Goal: Check status: Check status

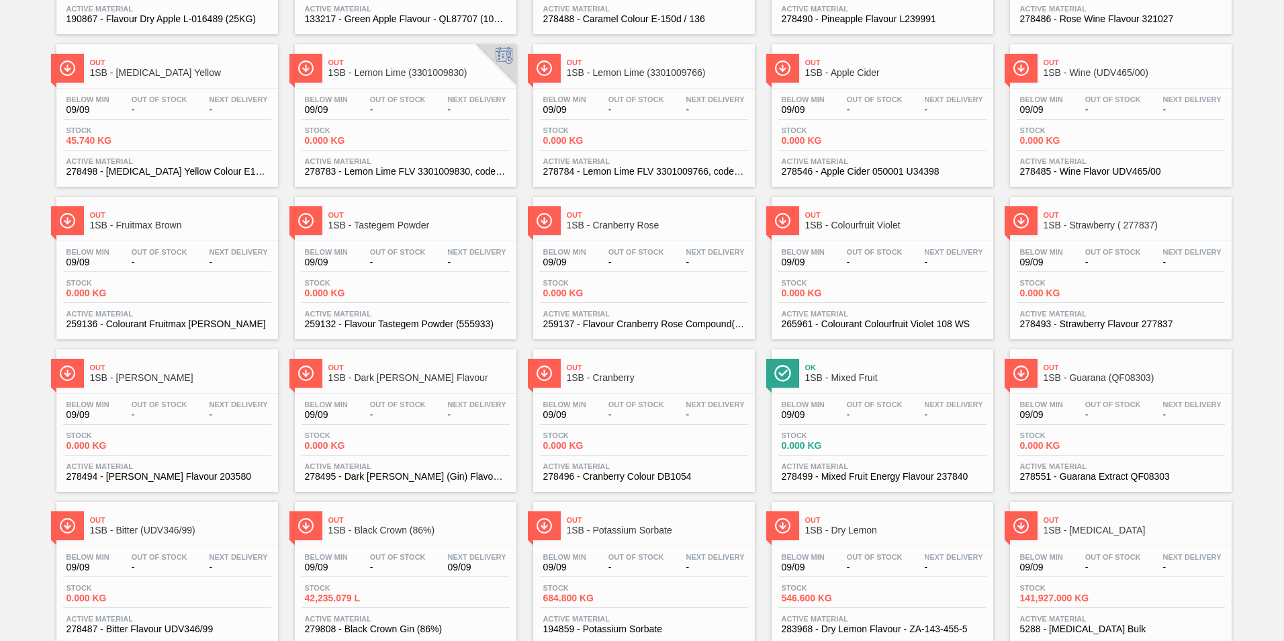
scroll to position [1016, 0]
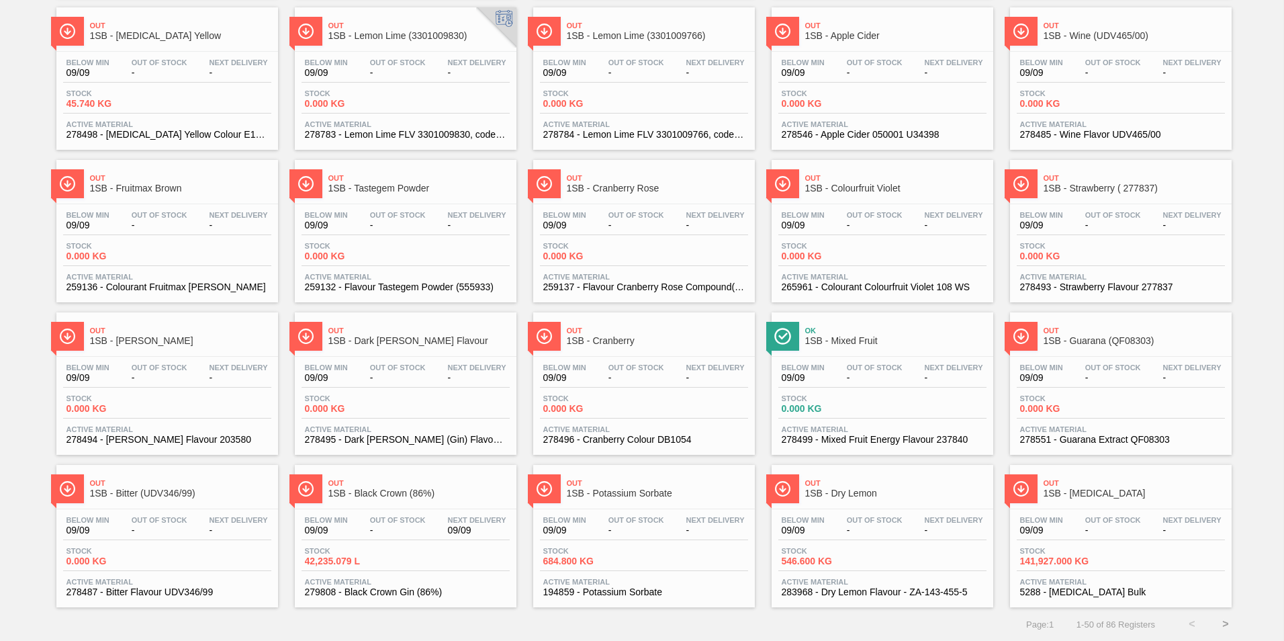
click at [1225, 622] on button ">" at bounding box center [1226, 624] width 34 height 34
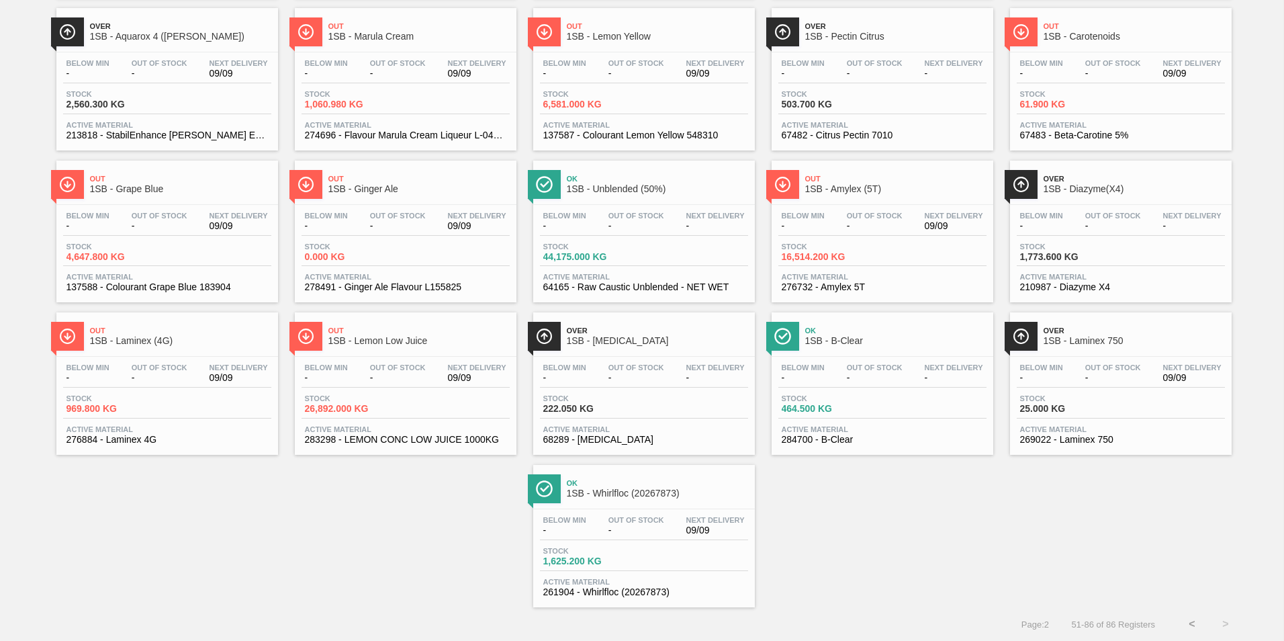
scroll to position [0, 0]
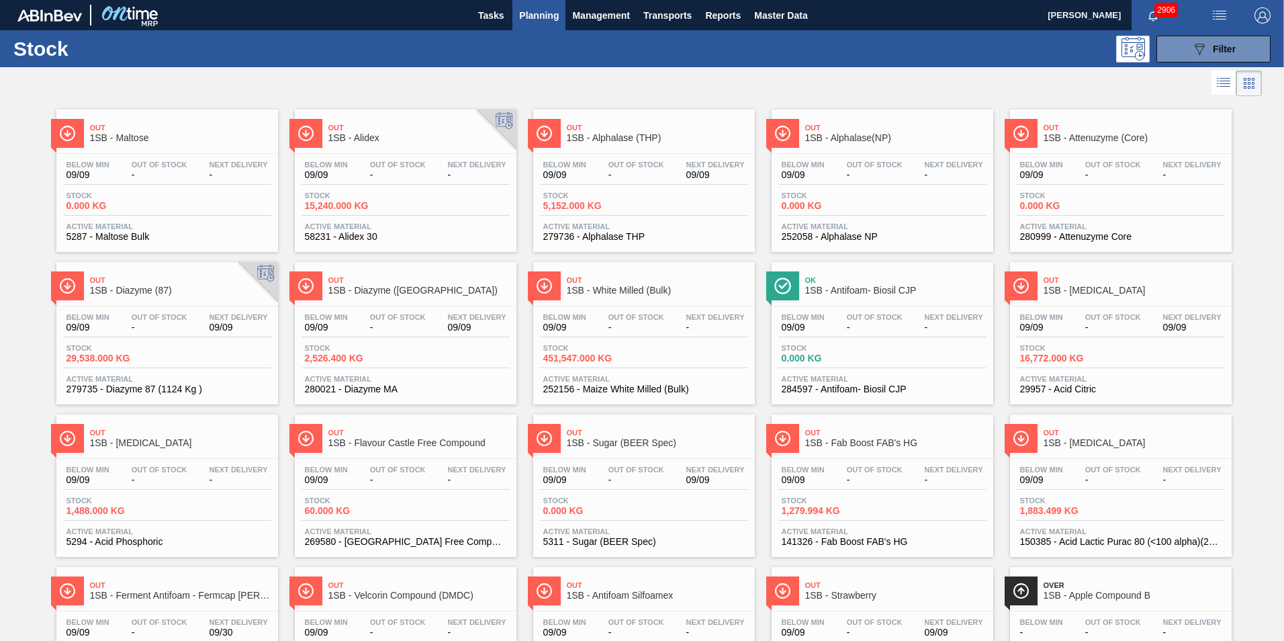
click at [847, 447] on span "1SB - Fab Boost FAB's HG" at bounding box center [895, 443] width 181 height 10
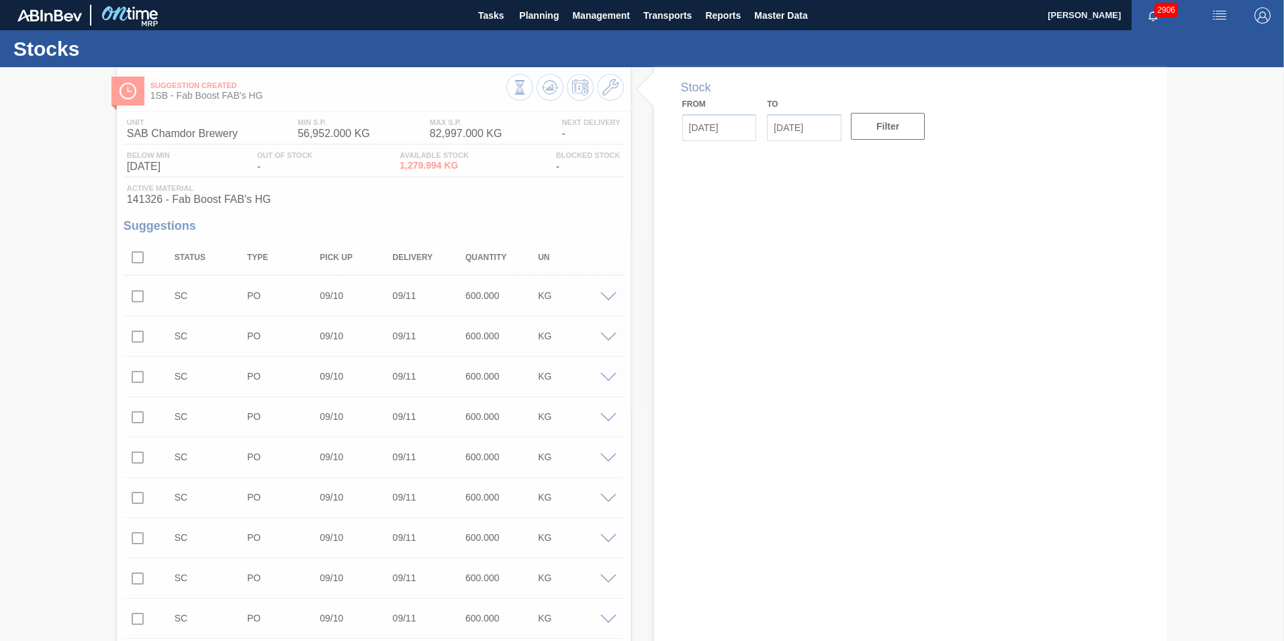
type input "[DATE]"
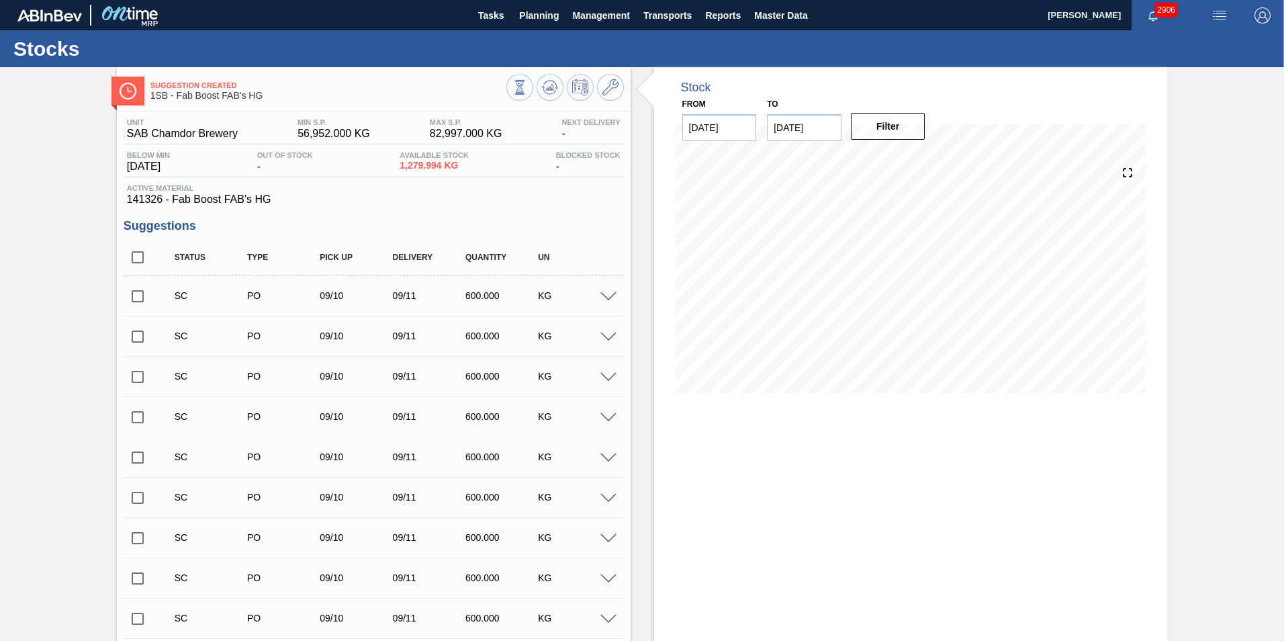
click at [197, 631] on div "SC PO 09/10 09/11 600.000 KG" at bounding box center [374, 618] width 500 height 34
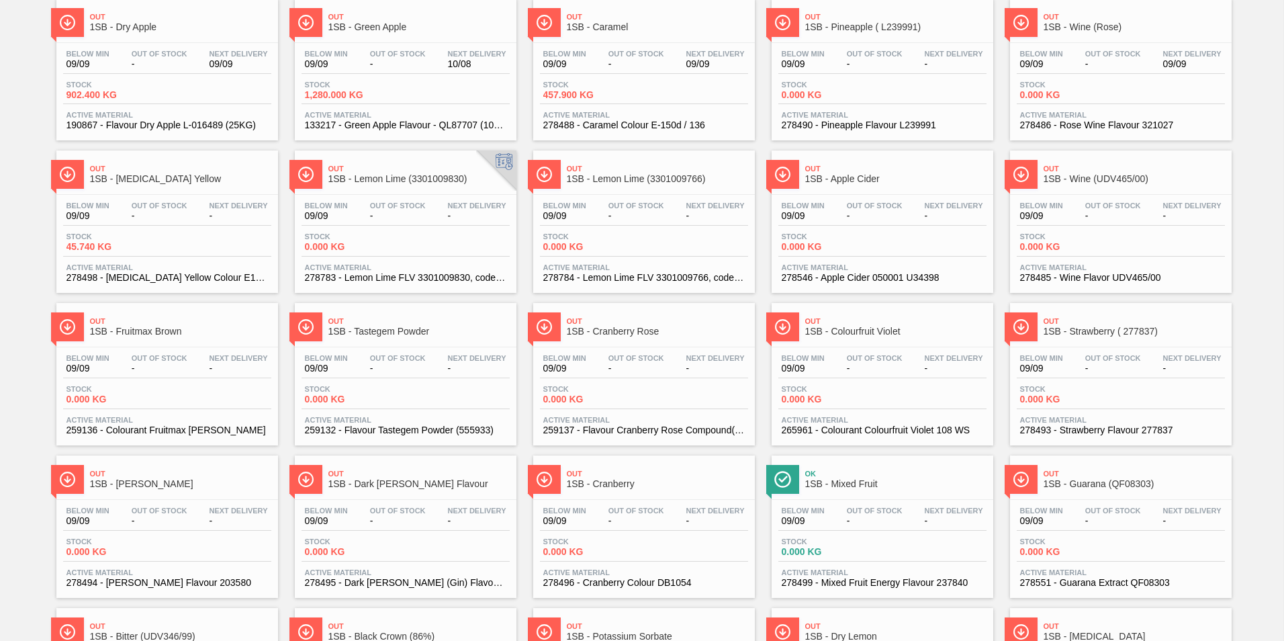
scroll to position [1016, 0]
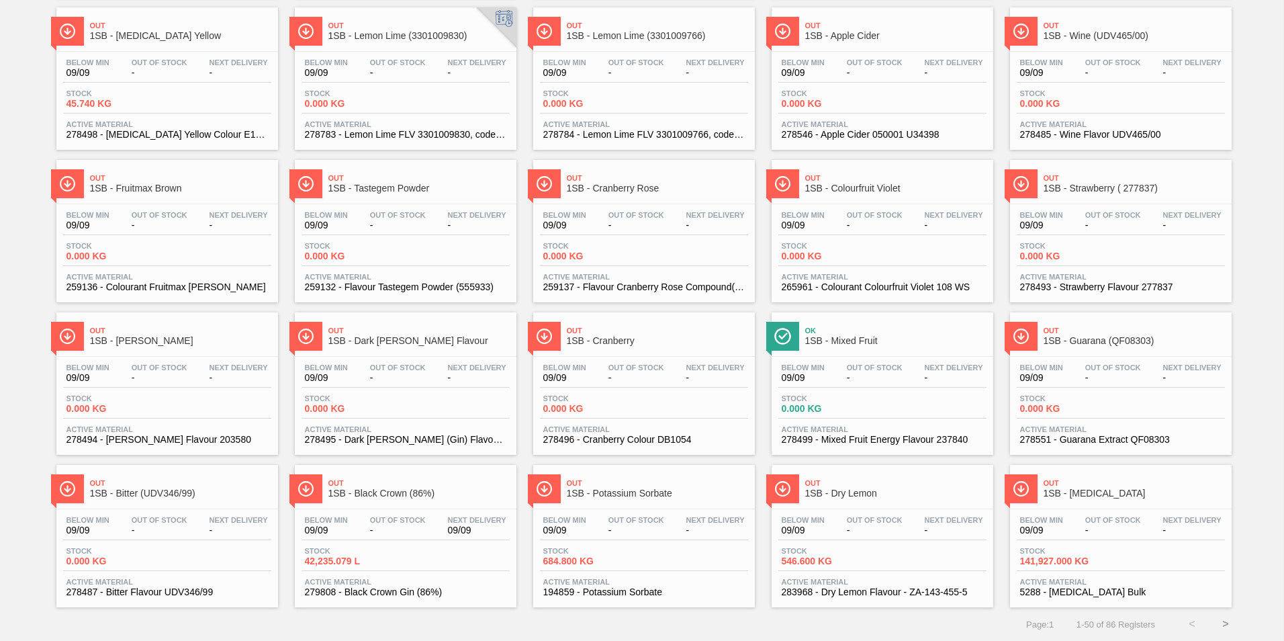
click at [1220, 625] on button ">" at bounding box center [1226, 624] width 34 height 34
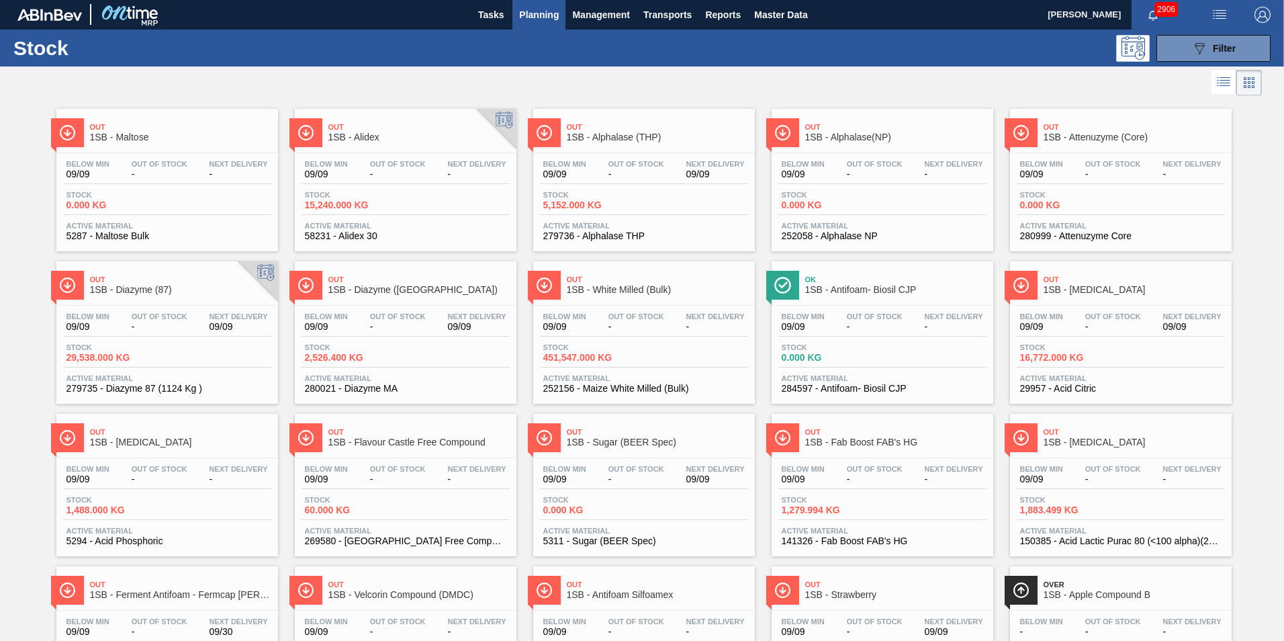
scroll to position [0, 0]
click at [524, 15] on span "Planning" at bounding box center [539, 15] width 40 height 16
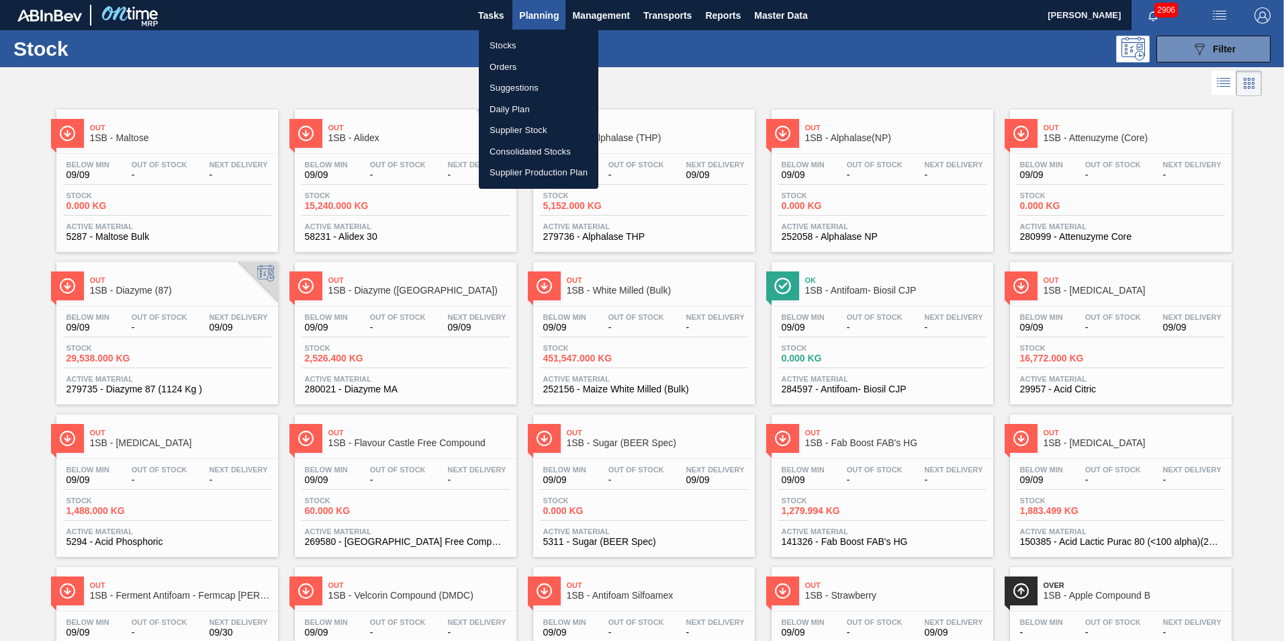
click at [500, 43] on li "Stocks" at bounding box center [539, 45] width 120 height 21
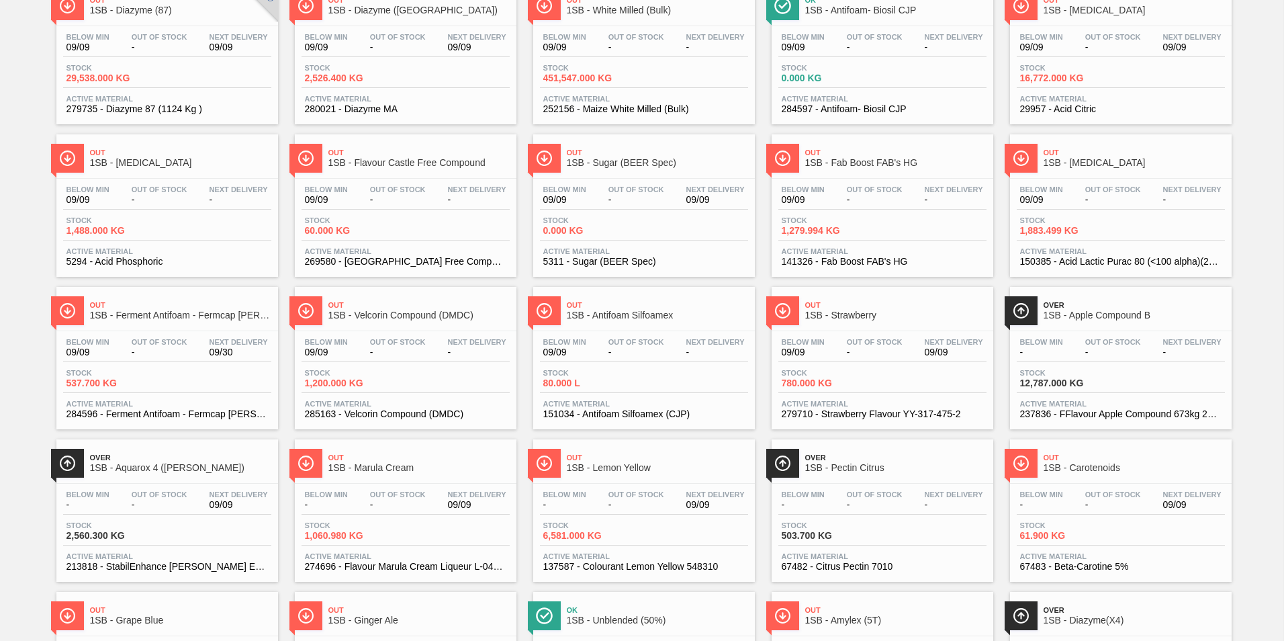
scroll to position [241, 0]
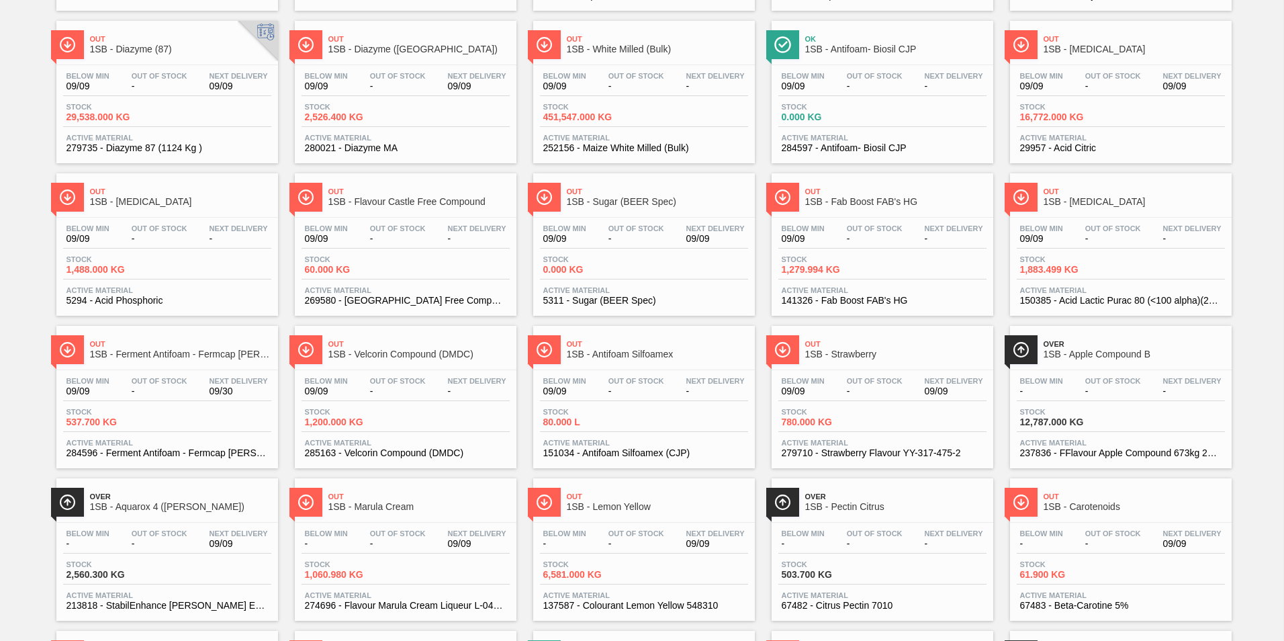
click at [1088, 218] on div "Below Min 09/09 Out Of Stock - Next Delivery - Stock 1,883.499 KG Active Materi…" at bounding box center [1121, 263] width 222 height 91
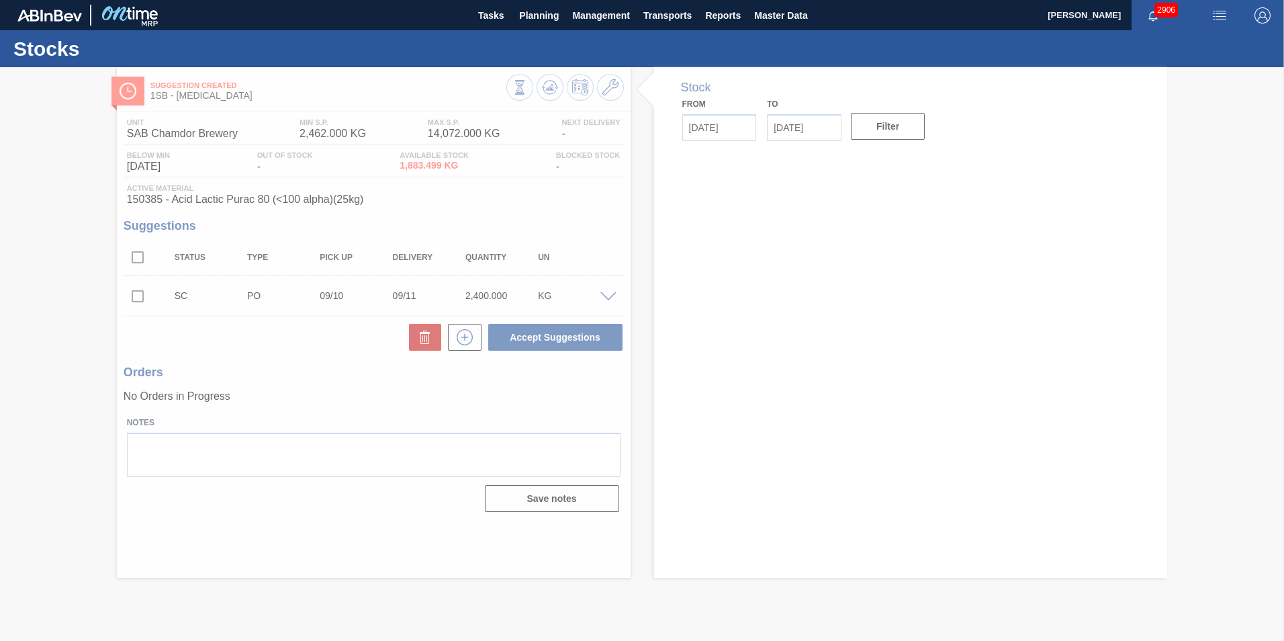
type input "[DATE]"
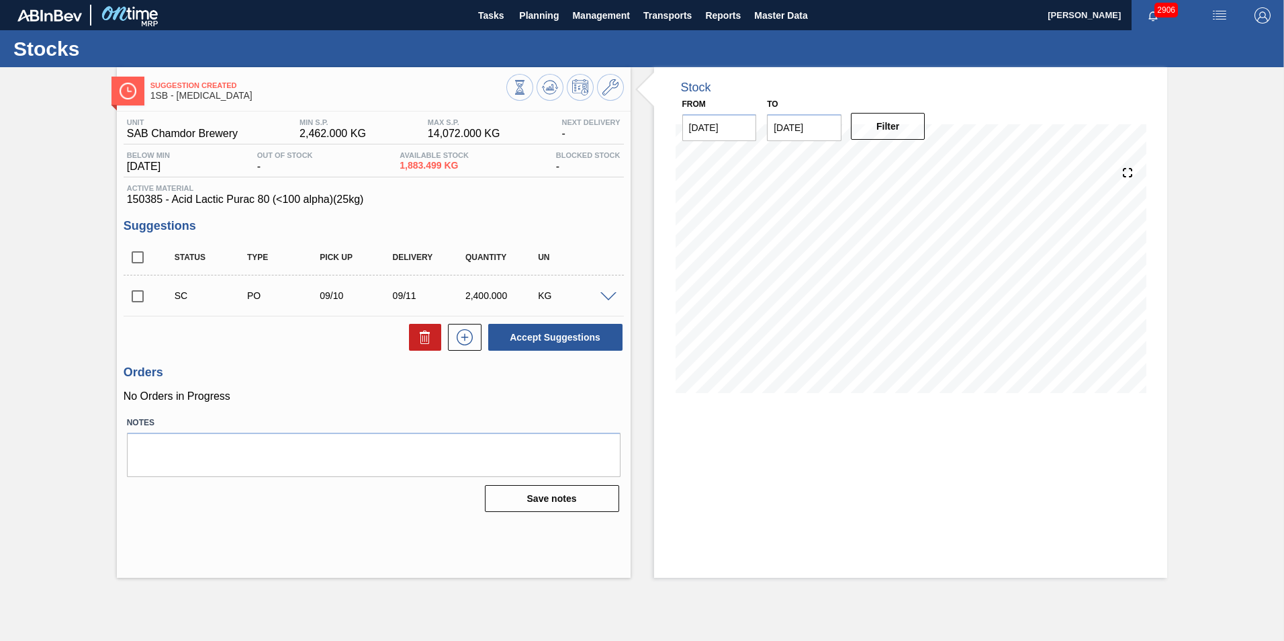
click at [136, 295] on input "checkbox" at bounding box center [138, 296] width 28 height 28
click at [543, 338] on button "Accept Suggestions" at bounding box center [555, 337] width 134 height 27
checkbox input "false"
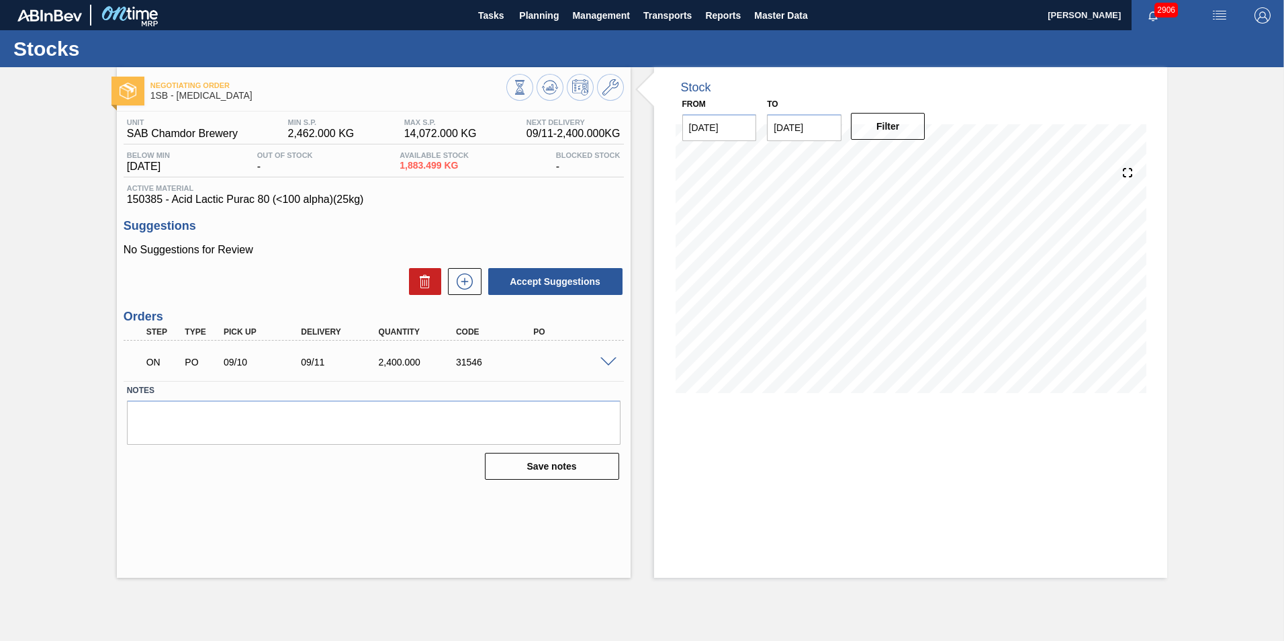
click at [608, 365] on span at bounding box center [608, 362] width 16 height 10
